Goal: Task Accomplishment & Management: Use online tool/utility

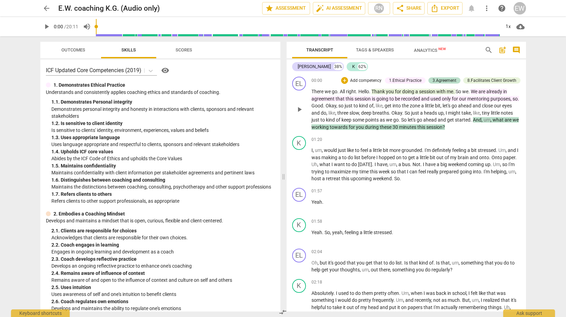
click at [424, 89] on span "session" at bounding box center [427, 92] width 17 height 6
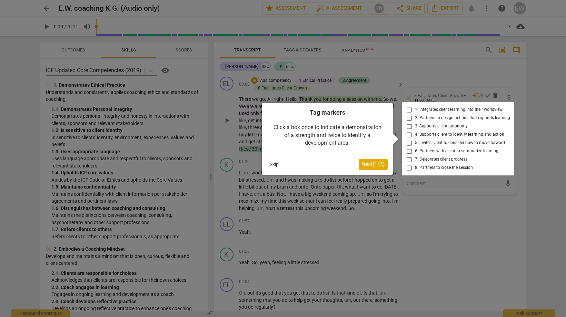
click at [376, 167] on button "Next ( 1 / 3 )" at bounding box center [373, 164] width 29 height 11
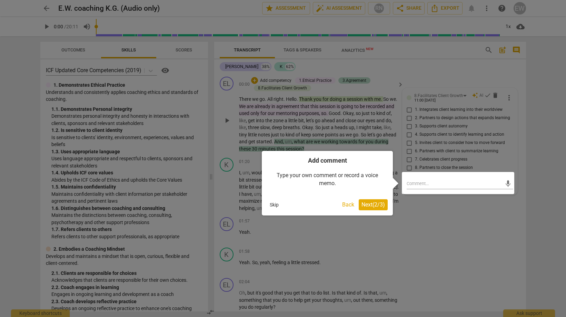
click at [275, 202] on button "Skip" at bounding box center [274, 204] width 14 height 10
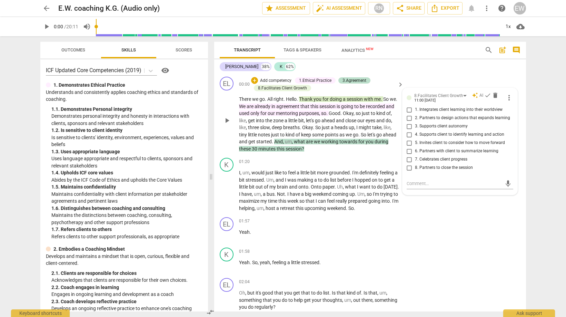
click at [329, 97] on span "for" at bounding box center [325, 99] width 7 height 6
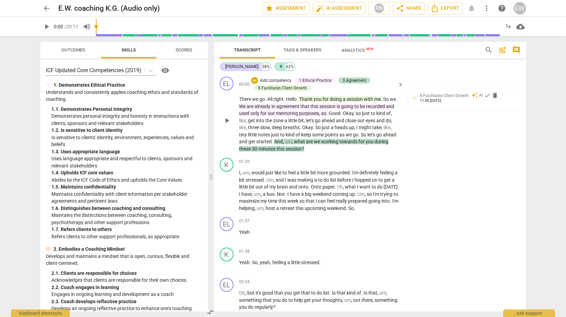
click at [354, 98] on span "session" at bounding box center [355, 99] width 17 height 6
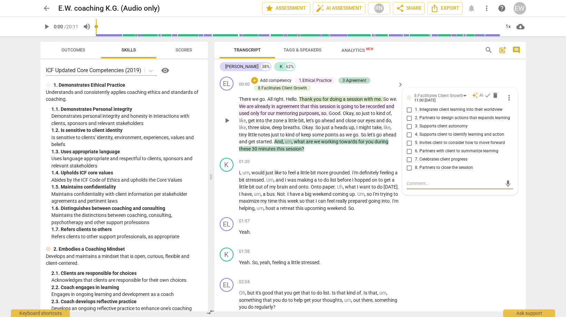
click at [76, 51] on span "Outcomes" at bounding box center [73, 49] width 24 height 5
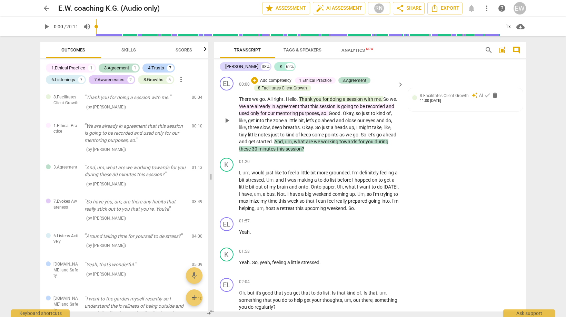
click at [354, 106] on span "going" at bounding box center [347, 106] width 13 height 6
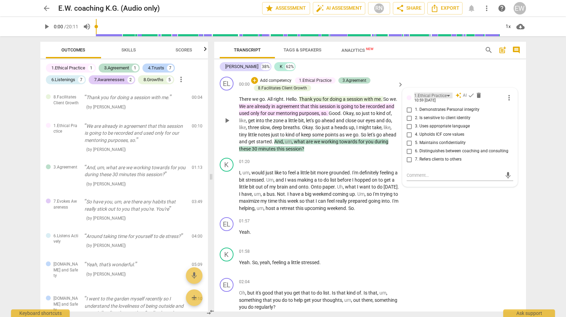
click at [446, 96] on div "1.Ethical Practice" at bounding box center [433, 95] width 38 height 6
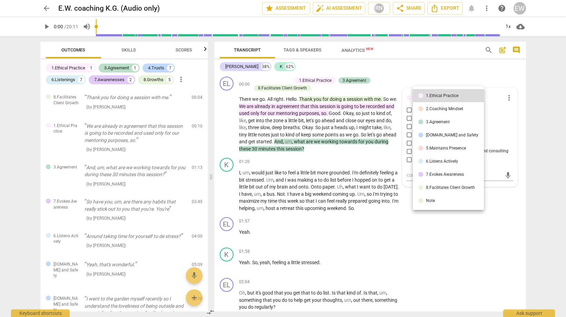
click at [514, 123] on div at bounding box center [283, 158] width 566 height 317
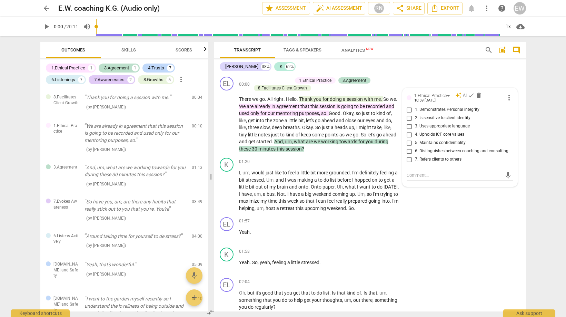
click at [83, 67] on div "1.Ethical Practice" at bounding box center [68, 67] width 34 height 7
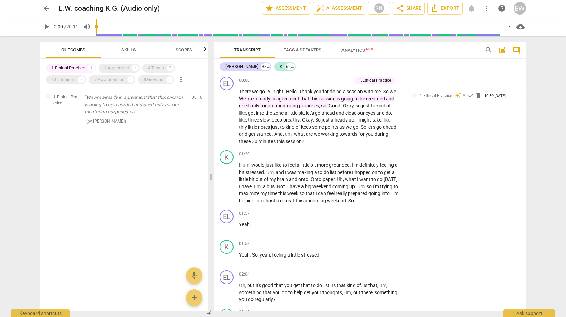
click at [134, 53] on span "Skills" at bounding box center [128, 50] width 31 height 9
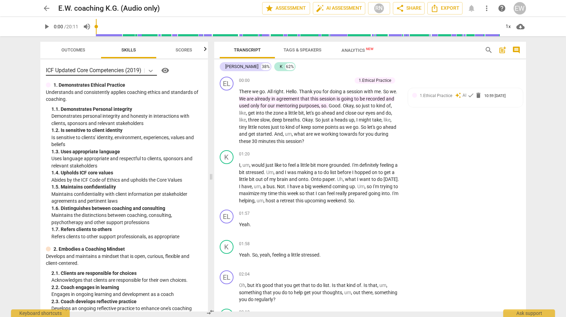
click at [154, 68] on icon at bounding box center [150, 70] width 7 height 7
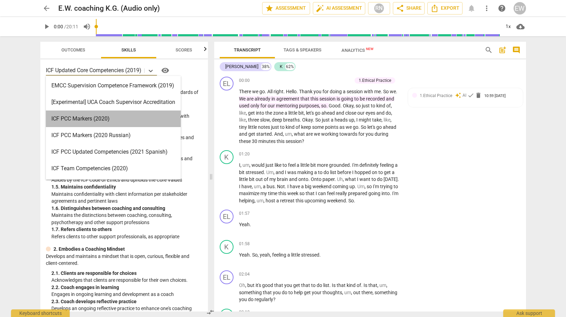
click at [88, 117] on div "ICF PCC Markers (2020)" at bounding box center [113, 118] width 135 height 17
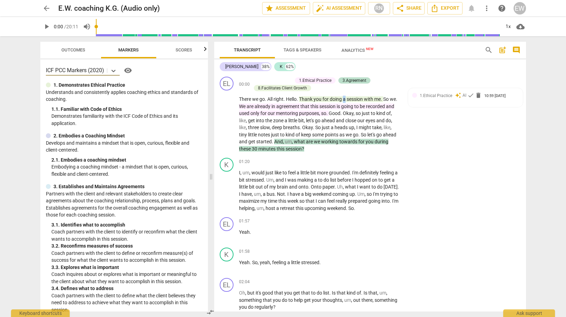
click at [346, 97] on span "a" at bounding box center [345, 99] width 4 height 6
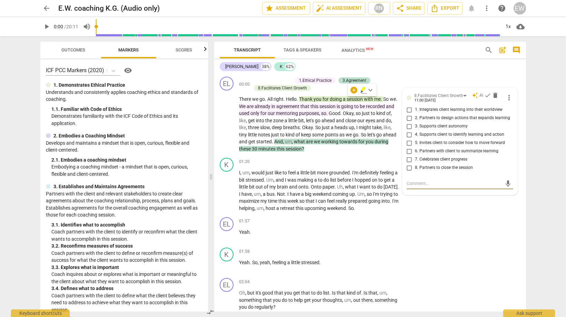
click at [307, 109] on p "There we go . All right . Hello . Thank you for doing a session with me . So we…" at bounding box center [319, 124] width 161 height 57
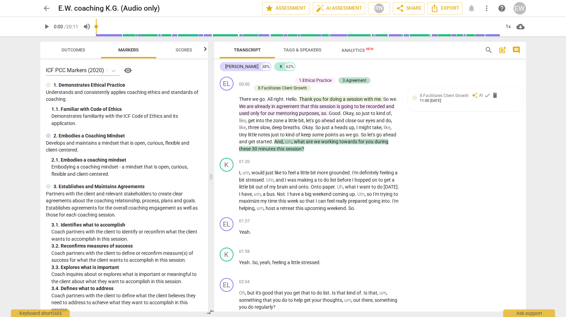
click at [310, 107] on span "that" at bounding box center [305, 106] width 10 height 6
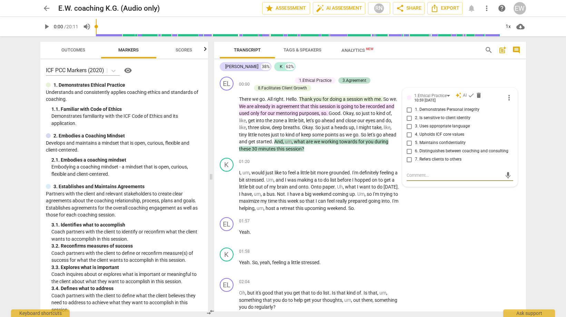
click at [78, 52] on span "Outcomes" at bounding box center [73, 49] width 24 height 5
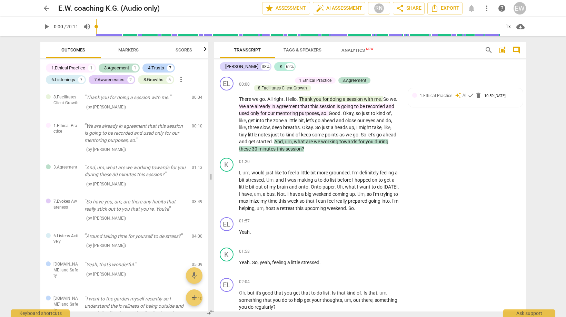
click at [360, 98] on span "session" at bounding box center [355, 99] width 17 height 6
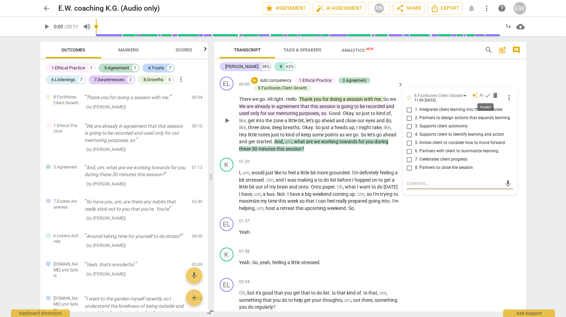
click at [485, 95] on span "check" at bounding box center [487, 95] width 7 height 7
click at [299, 111] on span "mentoring" at bounding box center [287, 113] width 23 height 6
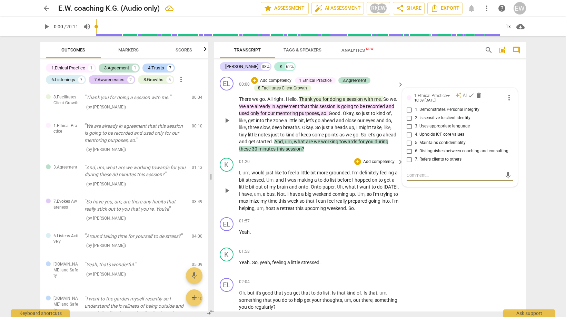
click at [312, 192] on span "big" at bounding box center [309, 194] width 8 height 6
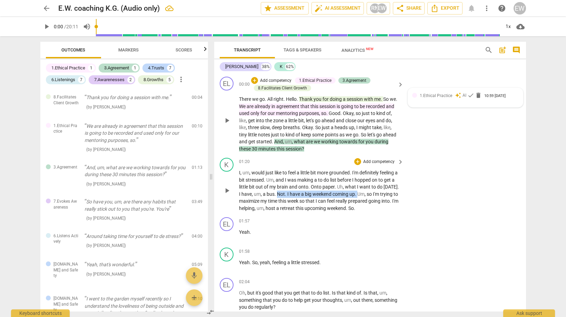
drag, startPoint x: 291, startPoint y: 194, endPoint x: 372, endPoint y: 195, distance: 81.4
click at [372, 195] on p "I , um , would just like to feel a little bit more grounded . I'm definitely fe…" at bounding box center [319, 190] width 161 height 42
click at [377, 184] on div "+" at bounding box center [378, 184] width 7 height 7
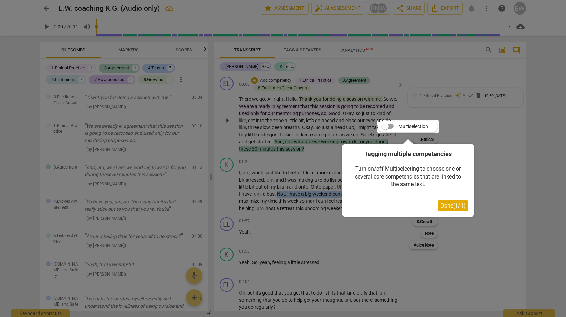
click at [440, 208] on span "Done ( 1 / 1 )" at bounding box center [452, 205] width 25 height 7
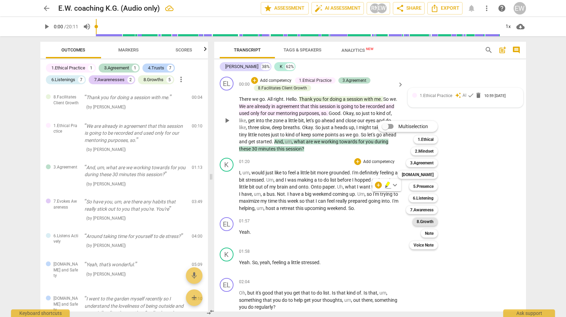
click at [433, 222] on b "8.Growth" at bounding box center [425, 221] width 17 height 8
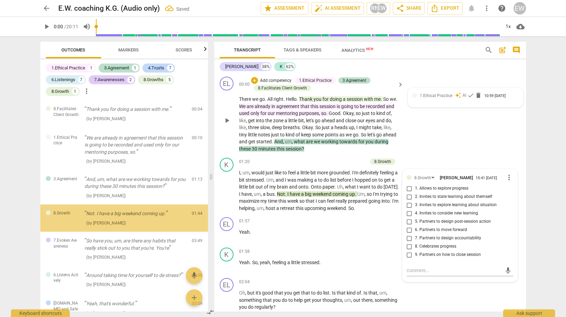
scroll to position [12, 0]
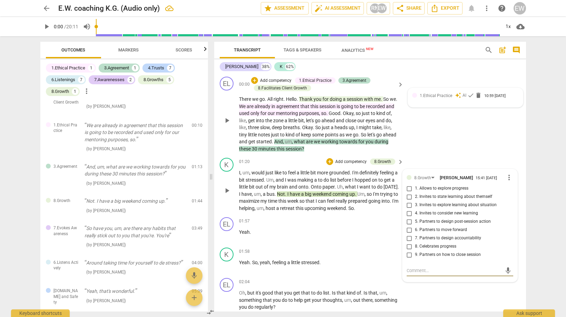
click at [505, 179] on span "more_vert" at bounding box center [509, 177] width 8 height 8
click at [515, 189] on li "Delete" at bounding box center [515, 190] width 24 height 13
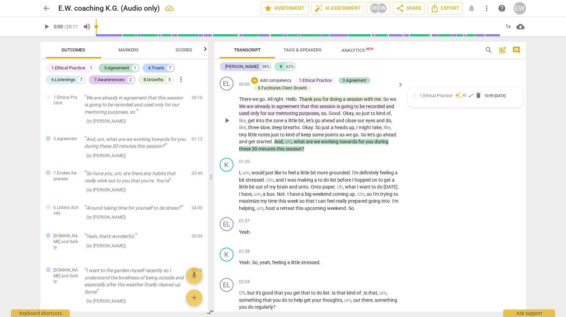
scroll to position [31, 0]
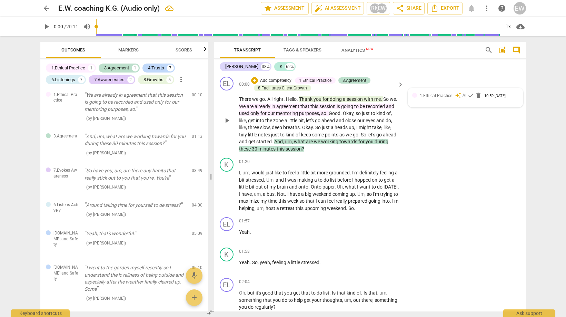
click at [355, 98] on span "session" at bounding box center [355, 99] width 17 height 6
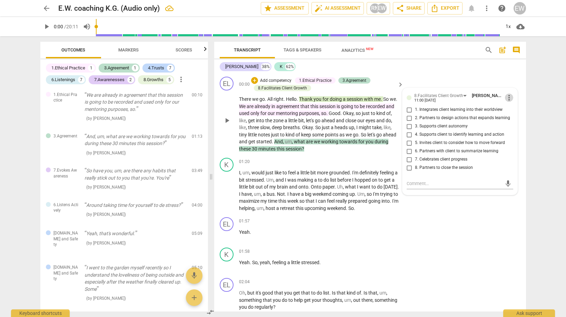
click at [507, 100] on span "more_vert" at bounding box center [509, 97] width 8 height 8
click at [510, 109] on li "Delete" at bounding box center [515, 110] width 24 height 13
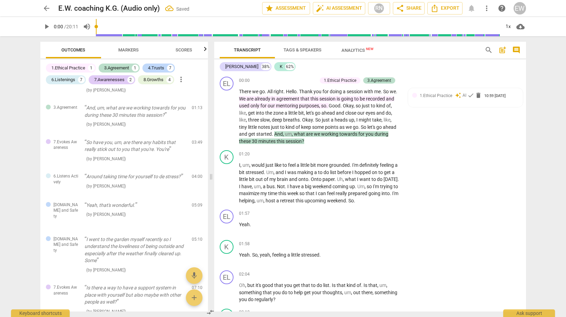
scroll to position [2, 0]
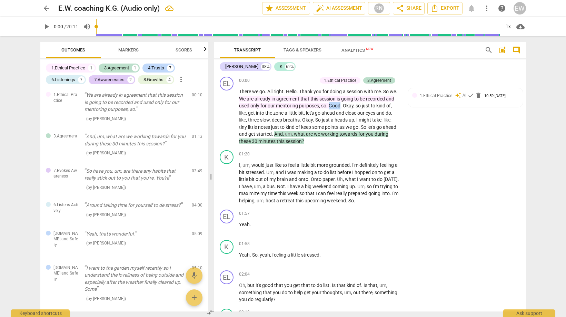
drag, startPoint x: 350, startPoint y: 106, endPoint x: 339, endPoint y: 107, distance: 11.1
click at [339, 107] on p "There we go . All right . Hello . Thank you for doing a session with me . So we…" at bounding box center [319, 116] width 161 height 57
click at [372, 122] on span "might" at bounding box center [365, 120] width 13 height 6
click at [375, 135] on span "you" at bounding box center [370, 134] width 9 height 6
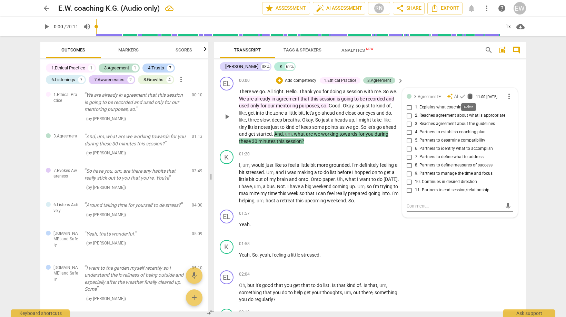
click at [468, 95] on span "delete" at bounding box center [470, 96] width 7 height 7
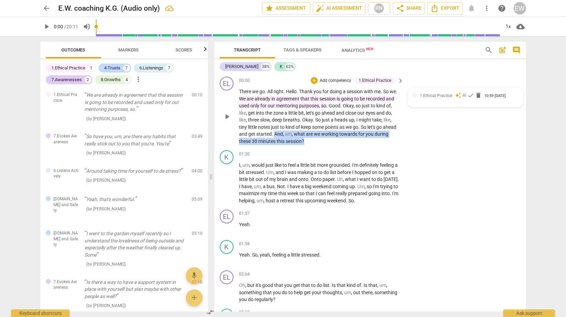
drag, startPoint x: 323, startPoint y: 141, endPoint x: 288, endPoint y: 135, distance: 35.4
click at [288, 135] on p "There we go . All right . Hello . Thank you for doing a session with me . So we…" at bounding box center [319, 116] width 161 height 57
click at [326, 132] on div "+" at bounding box center [326, 132] width 7 height 7
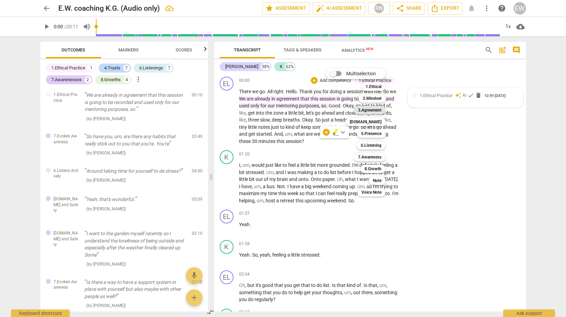
click at [379, 110] on b "3.Agreement" at bounding box center [369, 110] width 23 height 8
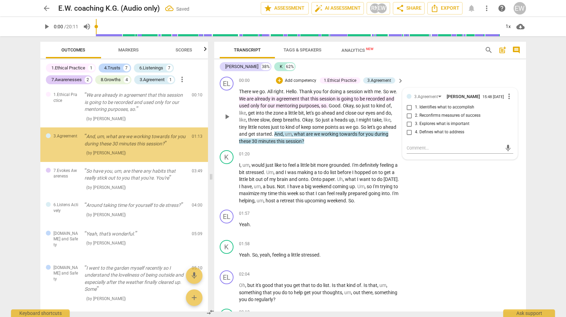
scroll to position [0, 0]
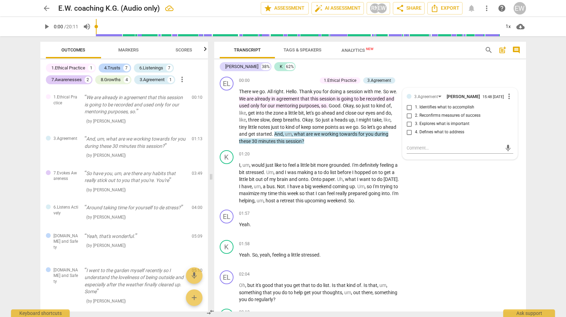
click at [435, 107] on span "1. Identifies what to accomplish" at bounding box center [444, 107] width 59 height 6
click at [415, 107] on input "1. Identifies what to accomplish" at bounding box center [409, 107] width 11 height 8
checkbox input "true"
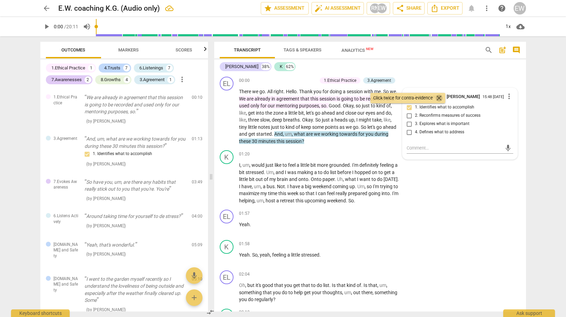
click at [441, 99] on span "close" at bounding box center [439, 98] width 8 height 8
click at [462, 172] on div "K play_arrow pause 01:20 + Add competency keyboard_arrow_right I , um , would j…" at bounding box center [370, 176] width 312 height 59
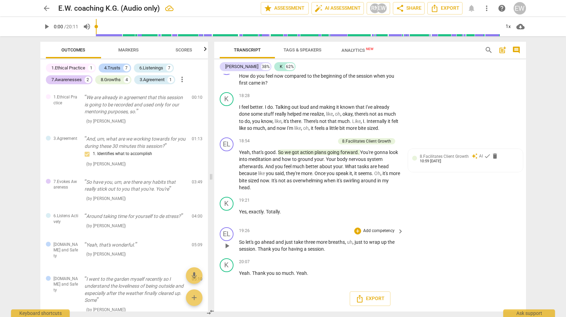
scroll to position [2299, 0]
click at [540, 86] on div "arrow_back E.W. coaching K.G. (Audio only) edit star Assessment auto_fix_high A…" at bounding box center [283, 158] width 566 height 317
